Goal: Transaction & Acquisition: Purchase product/service

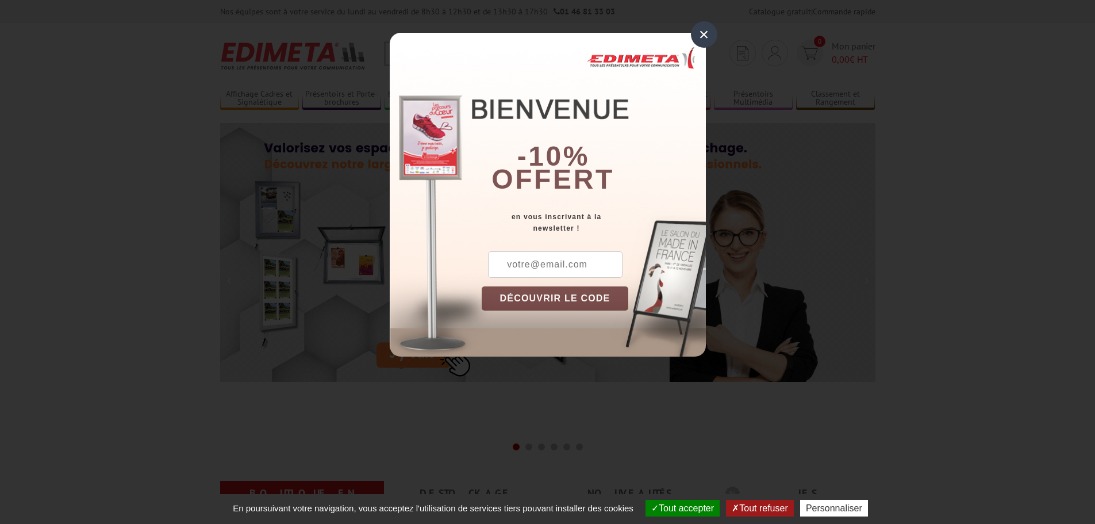
click at [706, 40] on div "×" at bounding box center [704, 34] width 26 height 26
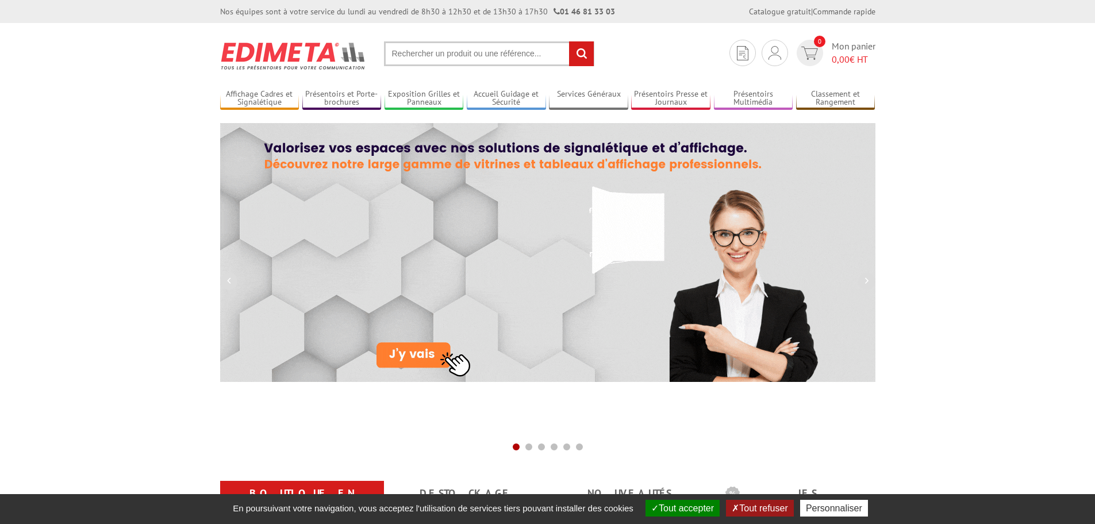
click at [758, 509] on button "Tout refuser" at bounding box center [759, 508] width 67 height 17
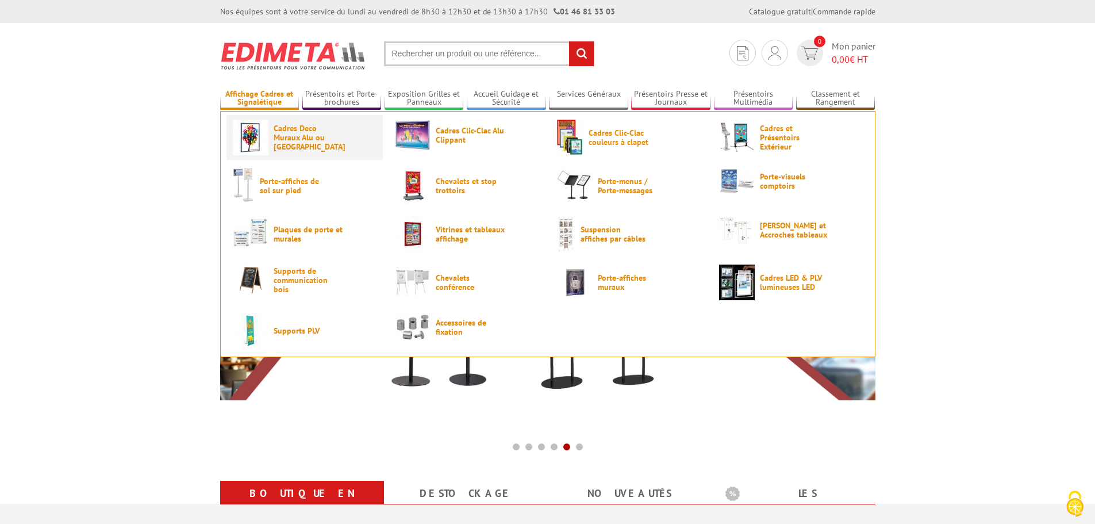
click at [253, 135] on img at bounding box center [251, 138] width 36 height 36
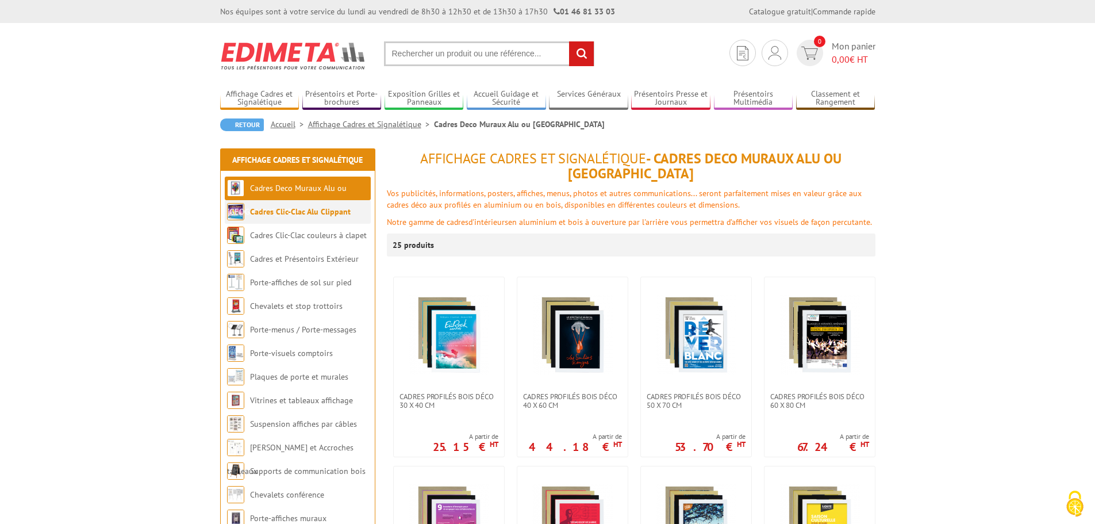
click at [276, 212] on link "Cadres Clic-Clac Alu Clippant" at bounding box center [300, 211] width 101 height 10
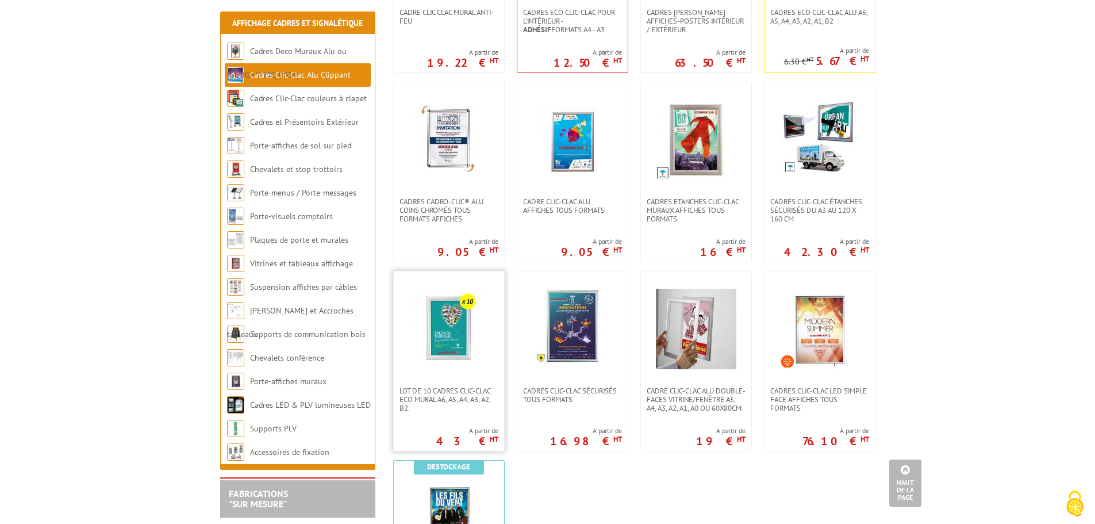
scroll to position [230, 0]
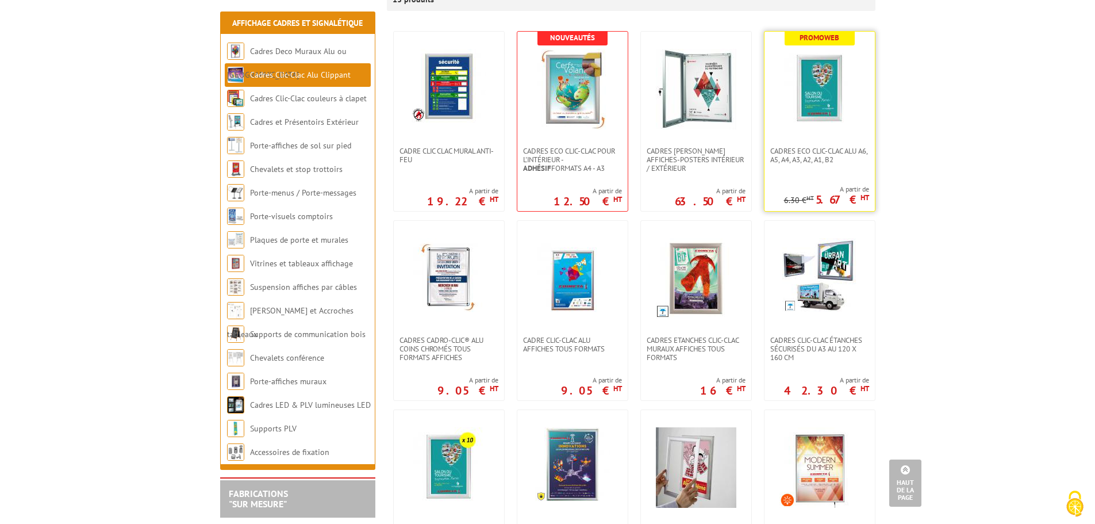
click at [823, 101] on img at bounding box center [819, 89] width 80 height 80
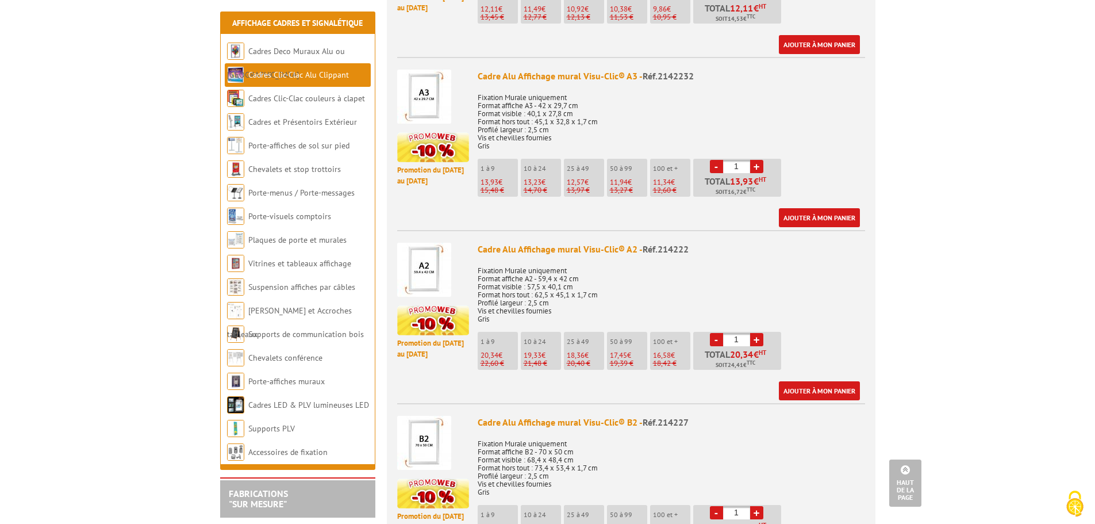
scroll to position [1150, 0]
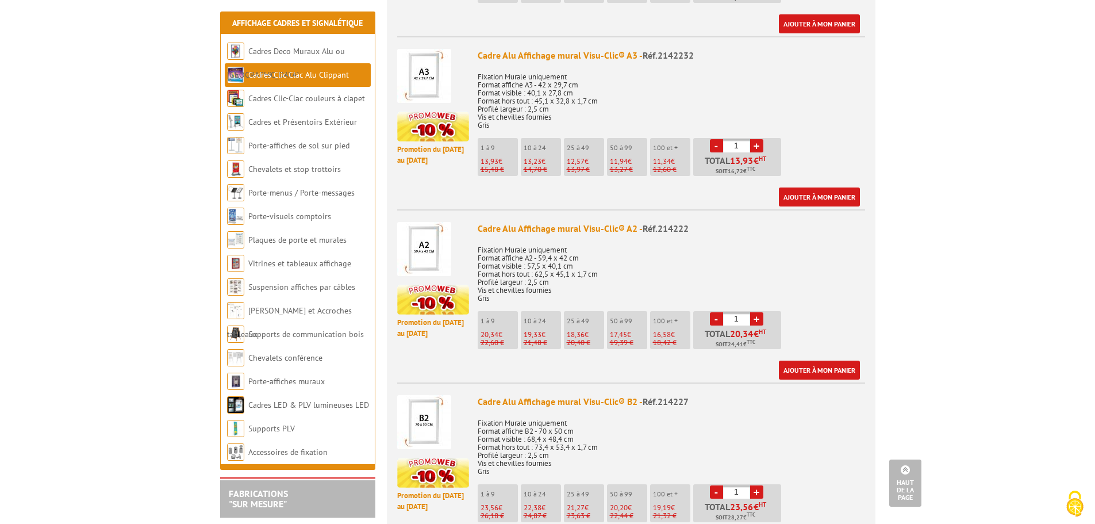
click at [429, 244] on img at bounding box center [424, 249] width 54 height 54
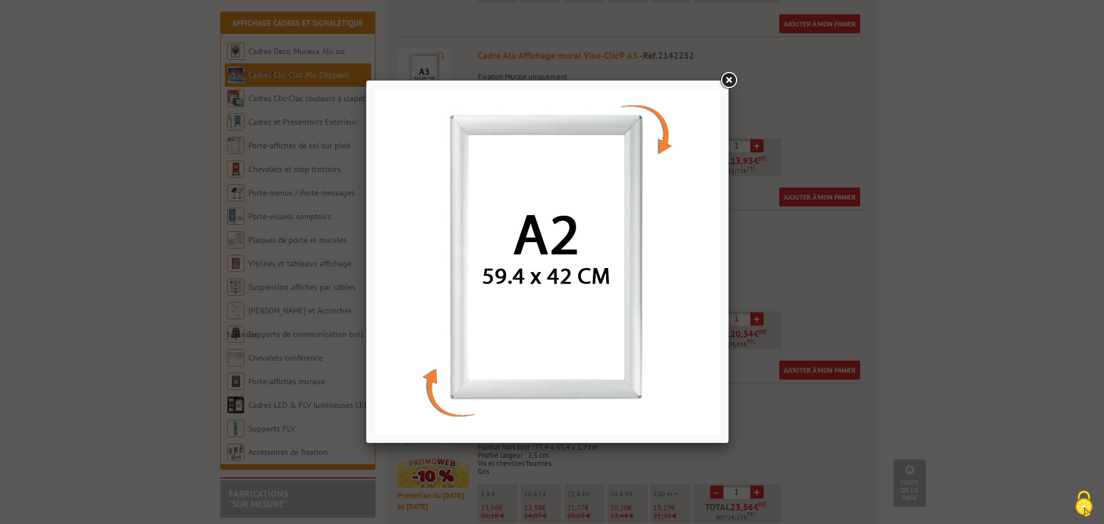
click at [726, 75] on link at bounding box center [728, 80] width 21 height 21
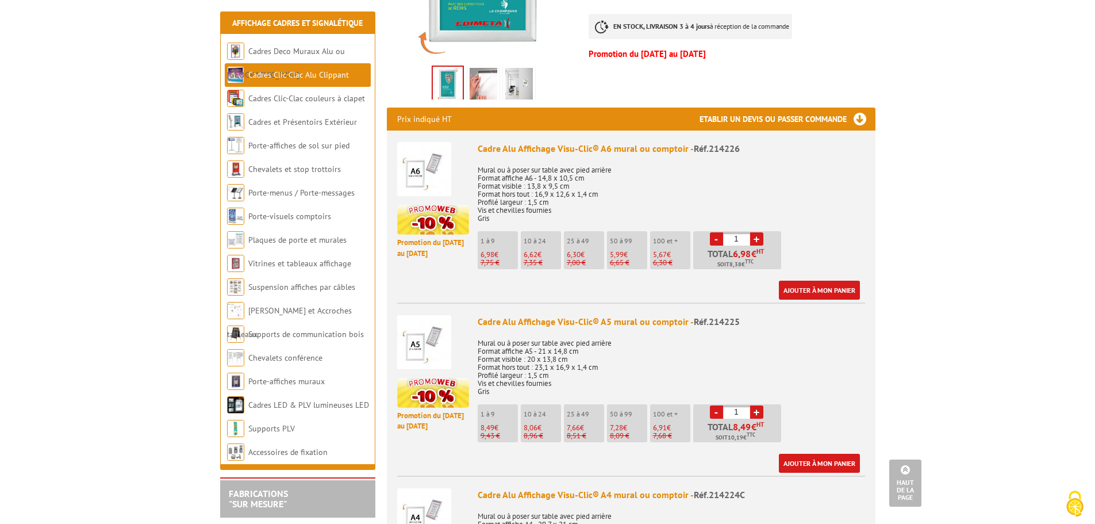
scroll to position [230, 0]
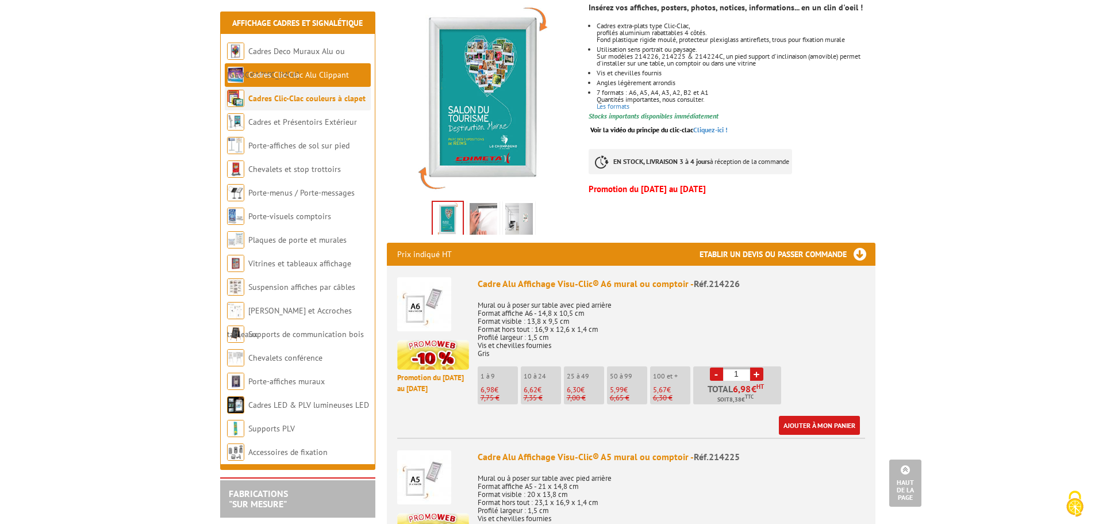
click at [273, 100] on link "Cadres Clic-Clac couleurs à clapet" at bounding box center [306, 98] width 117 height 10
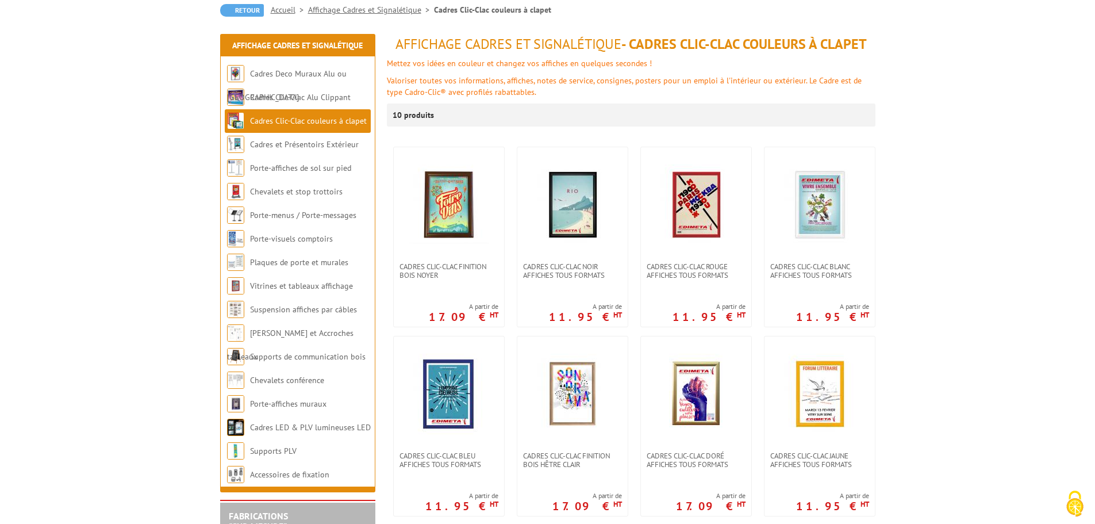
scroll to position [115, 0]
click at [819, 225] on img at bounding box center [819, 204] width 80 height 80
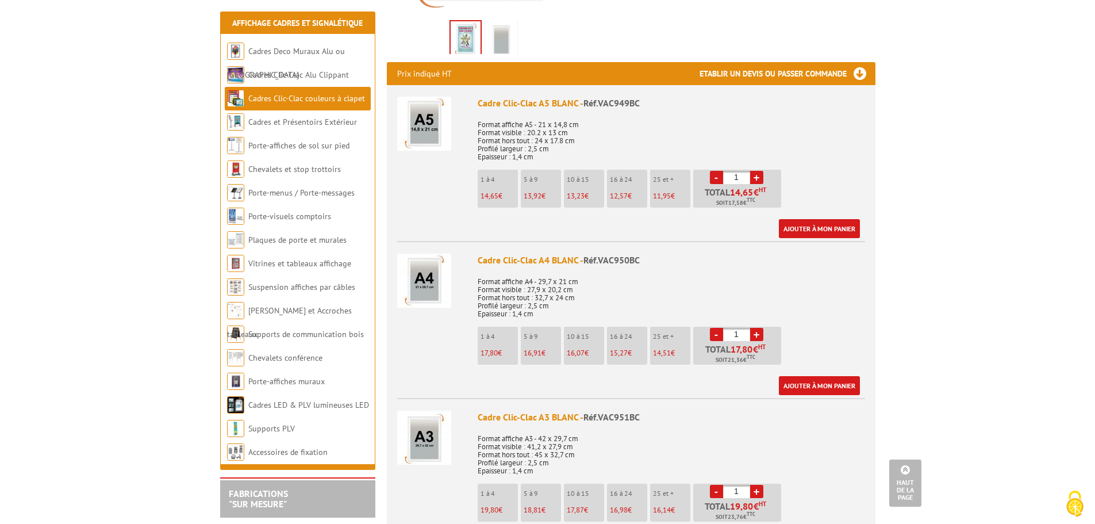
scroll to position [345, 0]
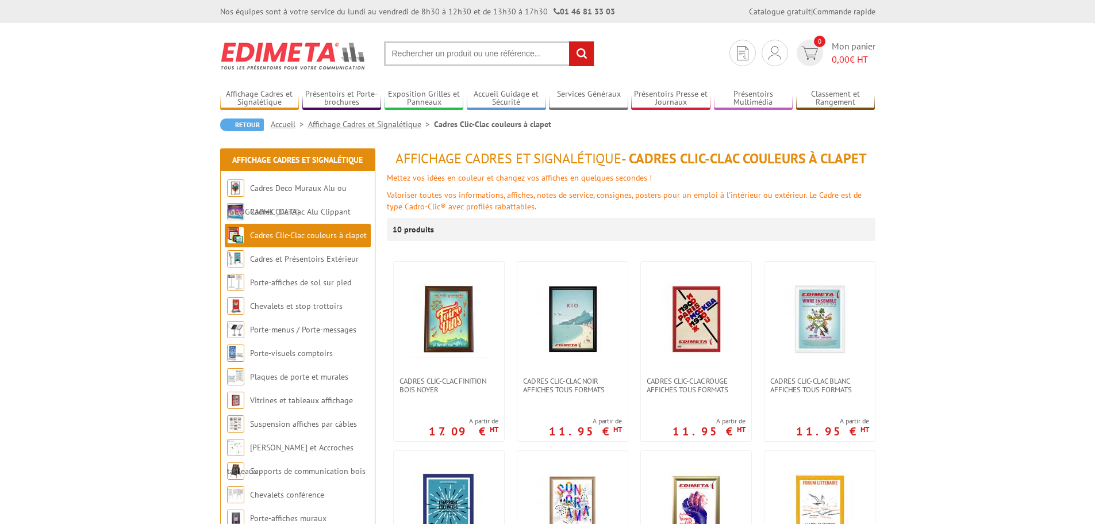
scroll to position [115, 0]
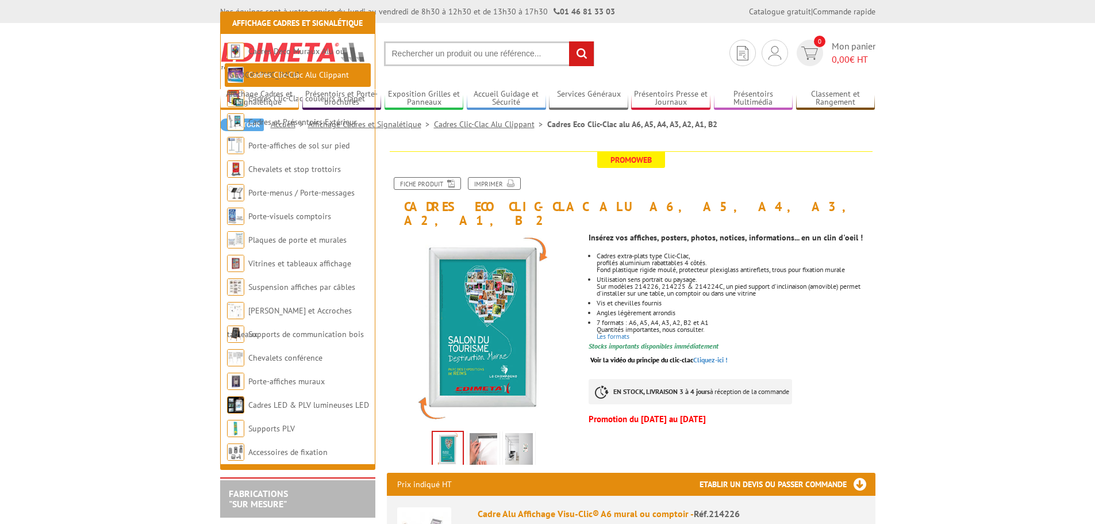
scroll to position [230, 0]
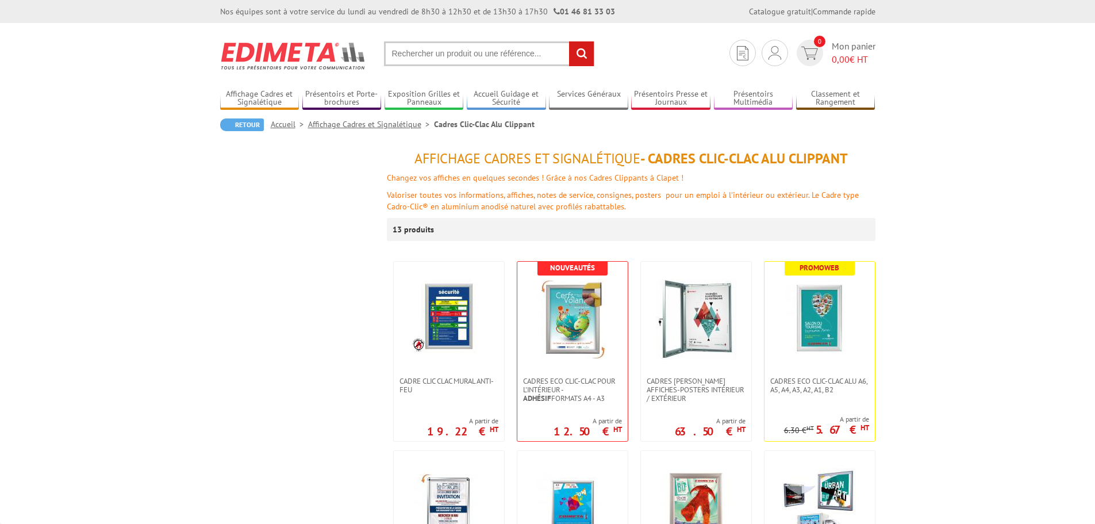
scroll to position [230, 0]
